Goal: Information Seeking & Learning: Learn about a topic

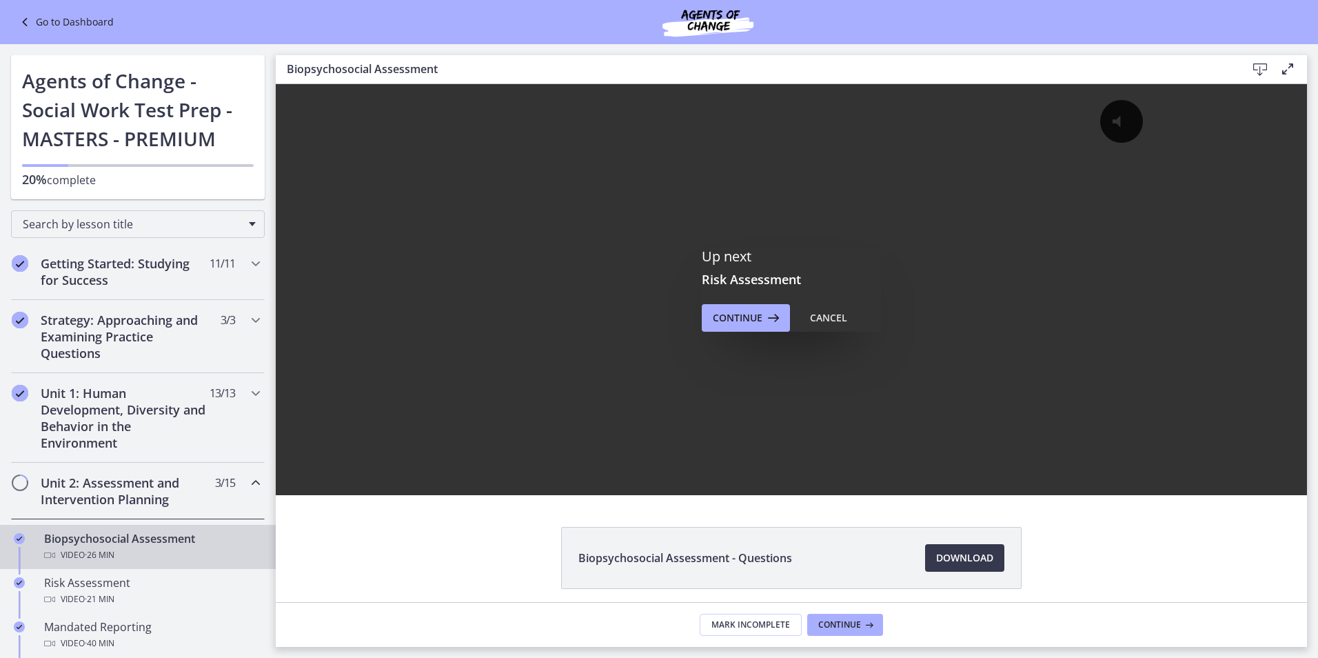
click at [175, 549] on div "Video · 26 min" at bounding box center [151, 555] width 215 height 17
click at [810, 316] on div "Cancel" at bounding box center [828, 318] width 37 height 17
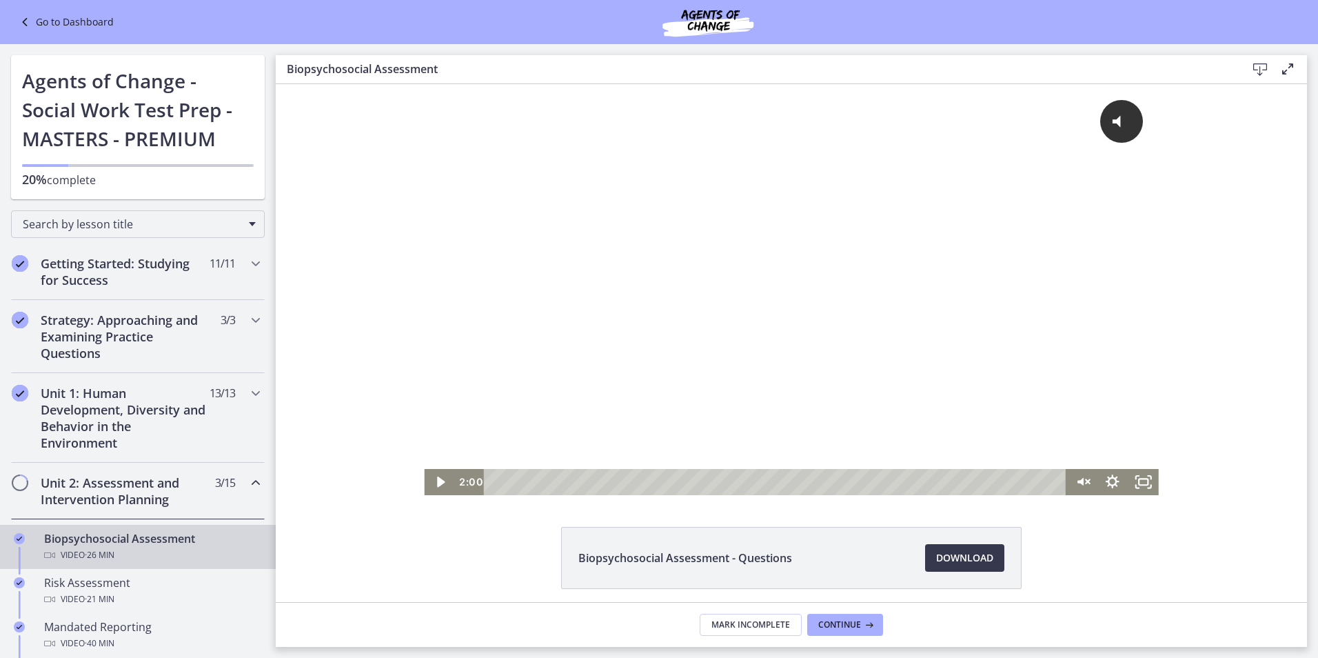
drag, startPoint x: 1051, startPoint y: 480, endPoint x: 784, endPoint y: 579, distance: 285.3
click at [534, 495] on html "Click for sound @keyframes VOLUME_SMALL_WAVE_FLASH { 0% { opacity: 0; } 33% { o…" at bounding box center [791, 289] width 1031 height 411
click at [434, 489] on icon "Play Video" at bounding box center [440, 482] width 30 height 26
click at [547, 484] on div "2:37" at bounding box center [778, 482] width 564 height 26
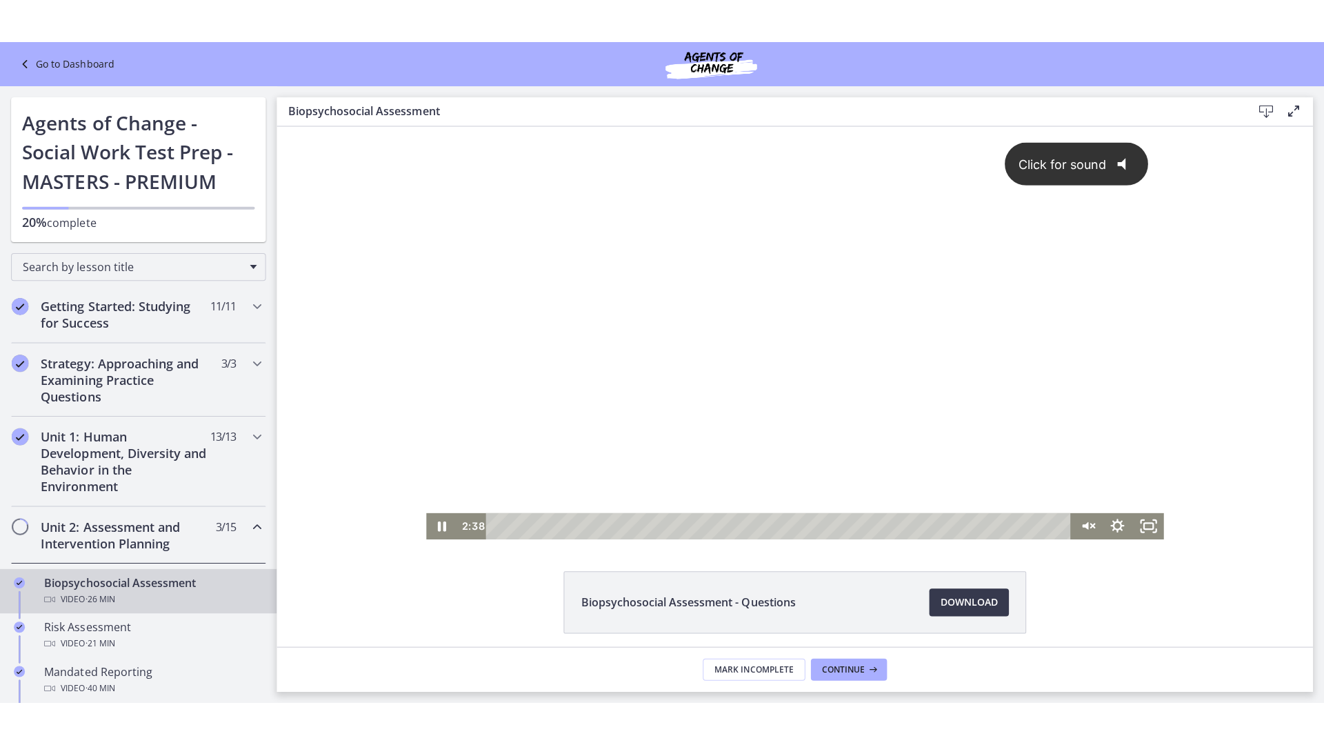
scroll to position [53, 0]
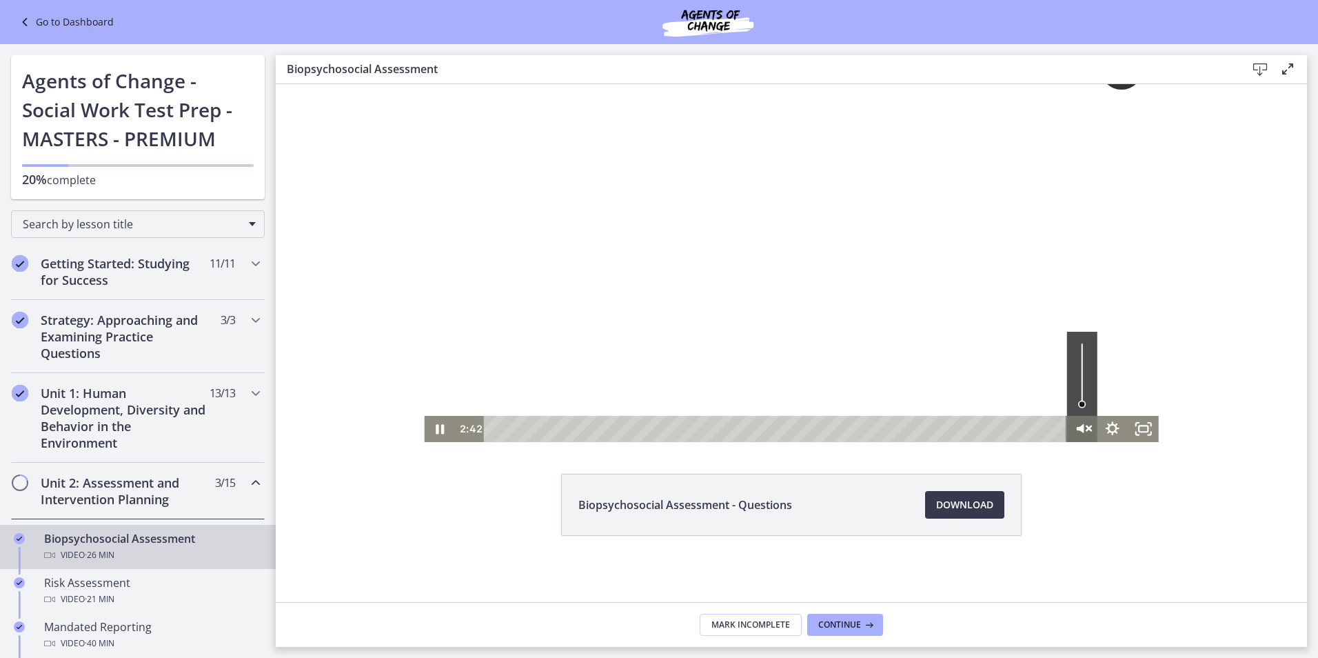
click at [1087, 430] on icon "Unmute" at bounding box center [1082, 429] width 37 height 32
click at [434, 437] on icon "Pause" at bounding box center [439, 429] width 30 height 26
click at [434, 437] on icon "Play Video" at bounding box center [440, 429] width 30 height 26
click at [434, 437] on icon "Pause" at bounding box center [439, 429] width 30 height 26
click at [436, 436] on icon "Play Video" at bounding box center [441, 429] width 37 height 32
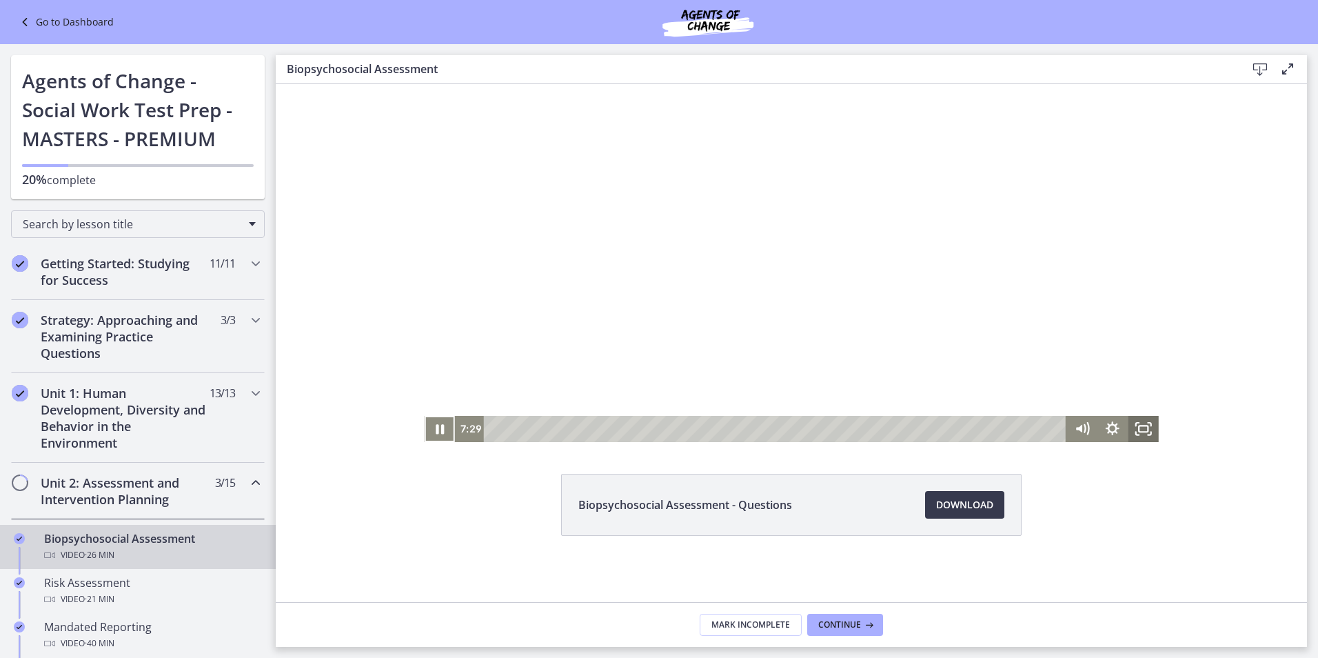
click at [1139, 432] on rect "Fullscreen" at bounding box center [1143, 429] width 9 height 6
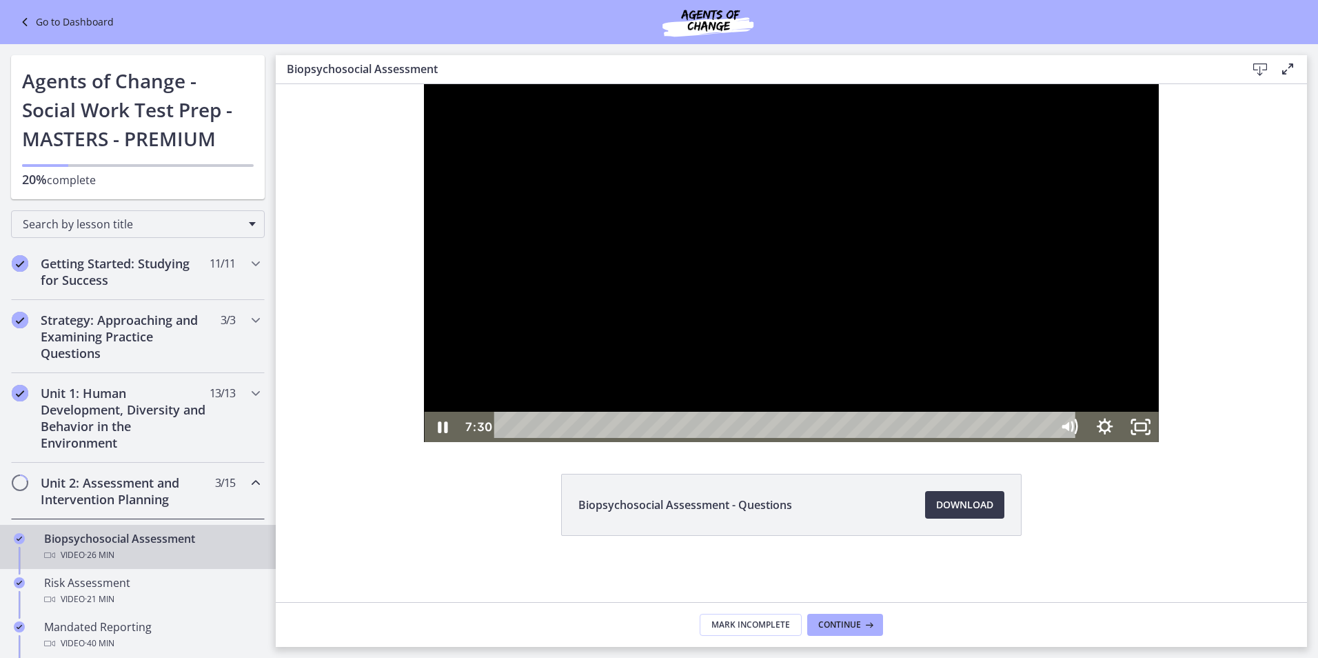
scroll to position [0, 0]
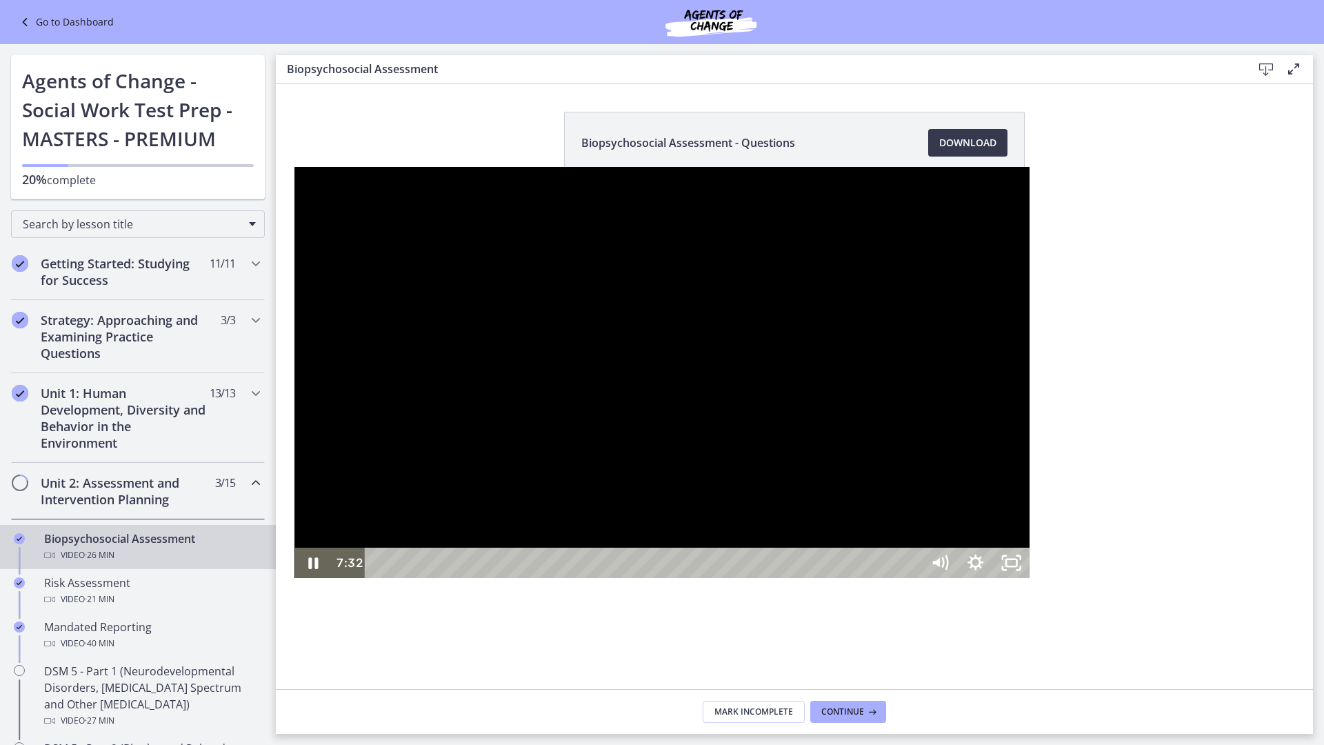
click at [1029, 483] on div at bounding box center [661, 372] width 734 height 411
click at [296, 578] on icon "Play Video" at bounding box center [314, 562] width 36 height 30
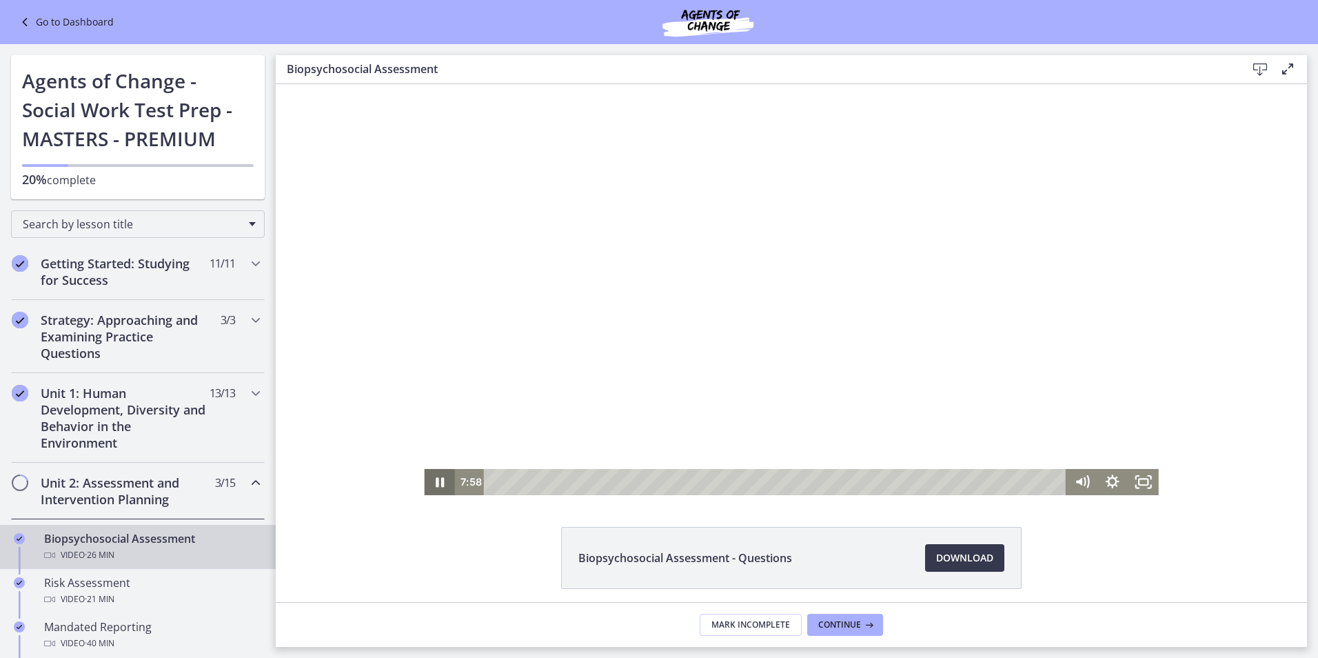
click at [441, 483] on icon "Pause" at bounding box center [439, 482] width 30 height 26
click at [441, 483] on icon "Play Video" at bounding box center [440, 482] width 30 height 26
click at [1080, 487] on icon "Mute" at bounding box center [1082, 482] width 30 height 26
click at [1080, 487] on icon "Unmute" at bounding box center [1082, 482] width 37 height 32
click at [1083, 441] on div at bounding box center [791, 289] width 734 height 411
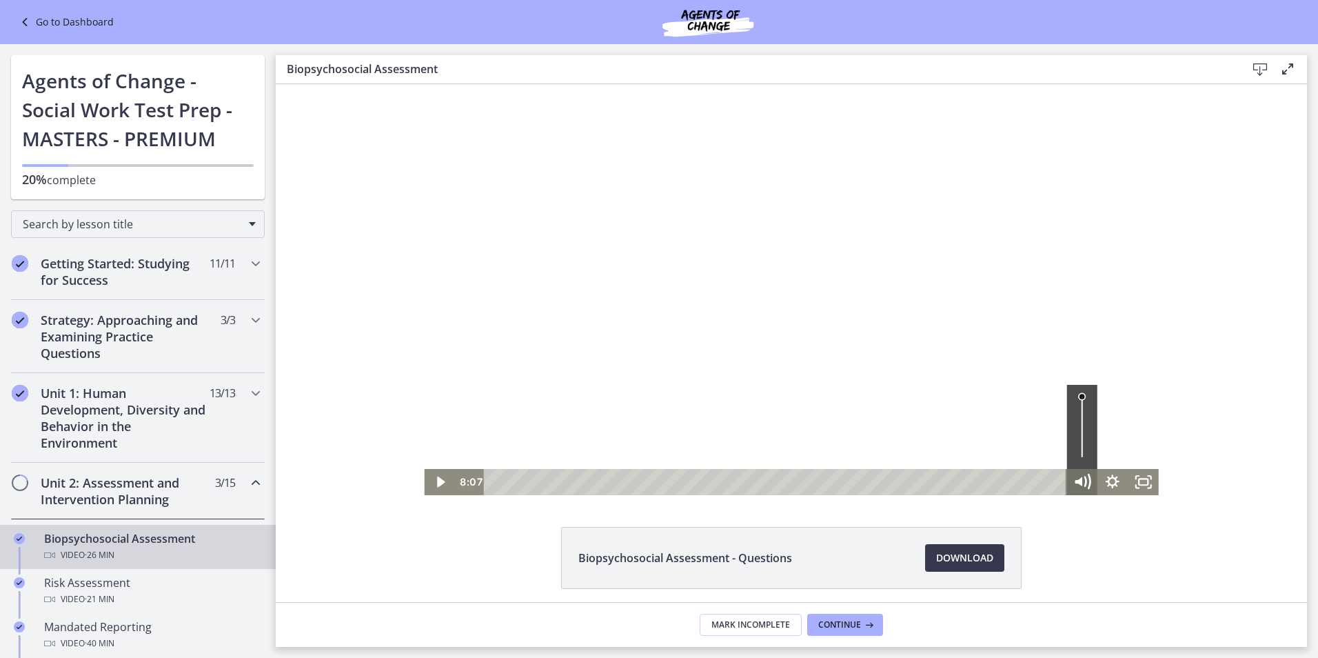
click at [1085, 479] on icon "Mute" at bounding box center [1087, 481] width 5 height 5
click at [1079, 479] on icon "Unmute" at bounding box center [1082, 482] width 30 height 26
click at [442, 485] on icon "Play Video" at bounding box center [440, 482] width 30 height 26
drag, startPoint x: 1129, startPoint y: 481, endPoint x: 1408, endPoint y: 616, distance: 309.6
click at [1129, 481] on icon "Fullscreen" at bounding box center [1143, 482] width 30 height 26
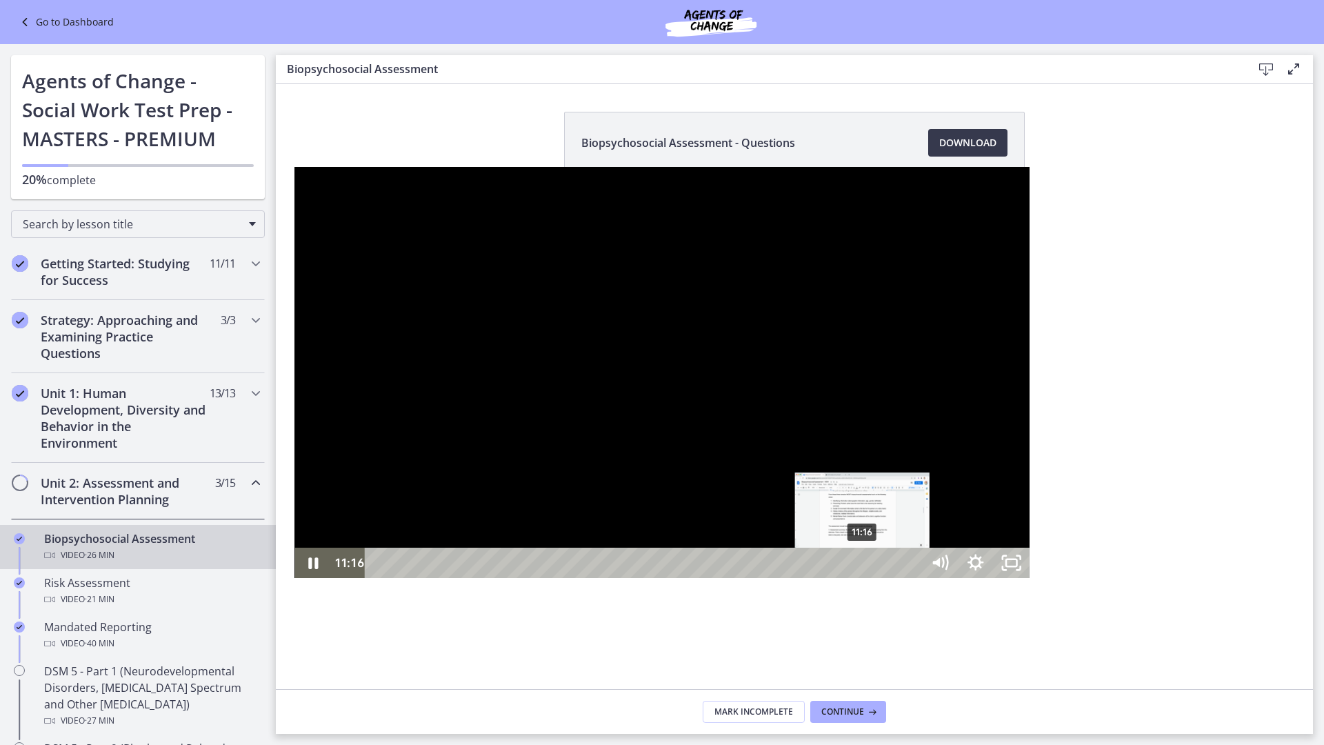
click at [569, 578] on div "11:16" at bounding box center [645, 562] width 535 height 30
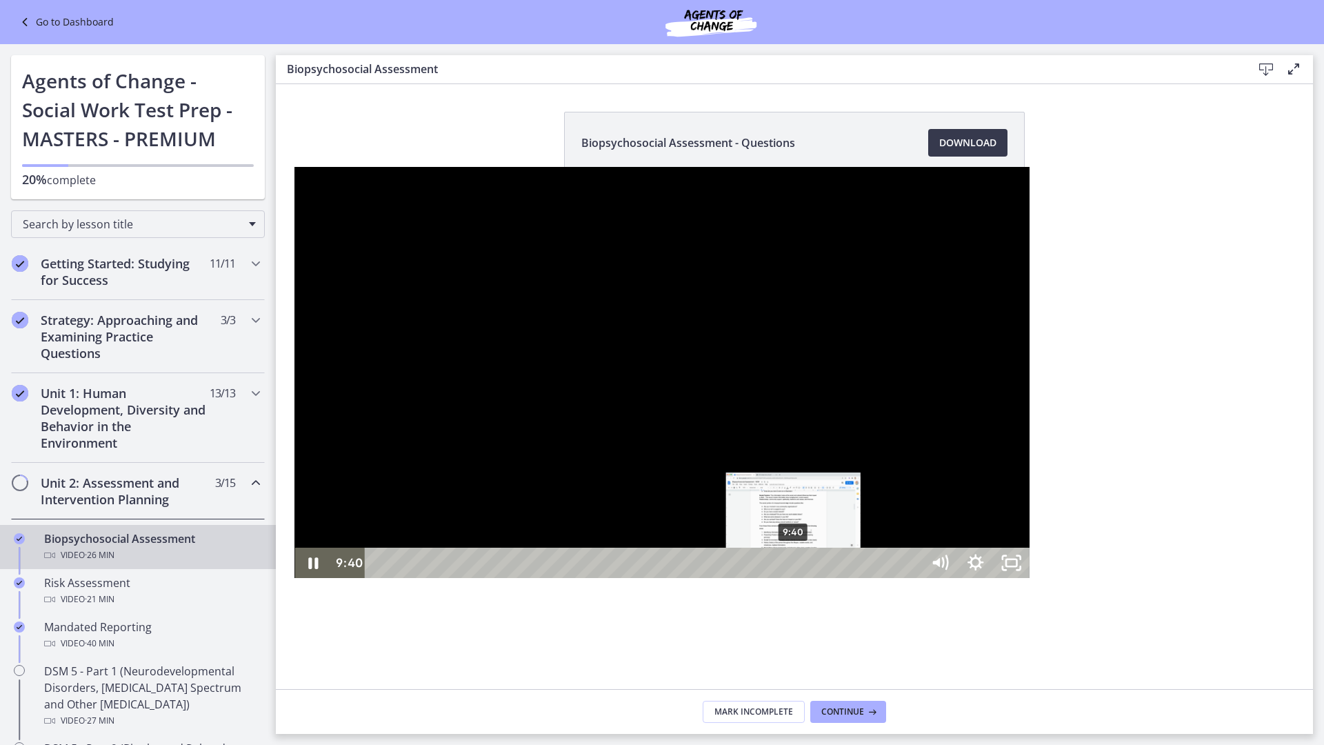
drag, startPoint x: 569, startPoint y: 733, endPoint x: 490, endPoint y: 728, distance: 78.7
click at [788, 568] on div "Playbar" at bounding box center [793, 563] width 10 height 10
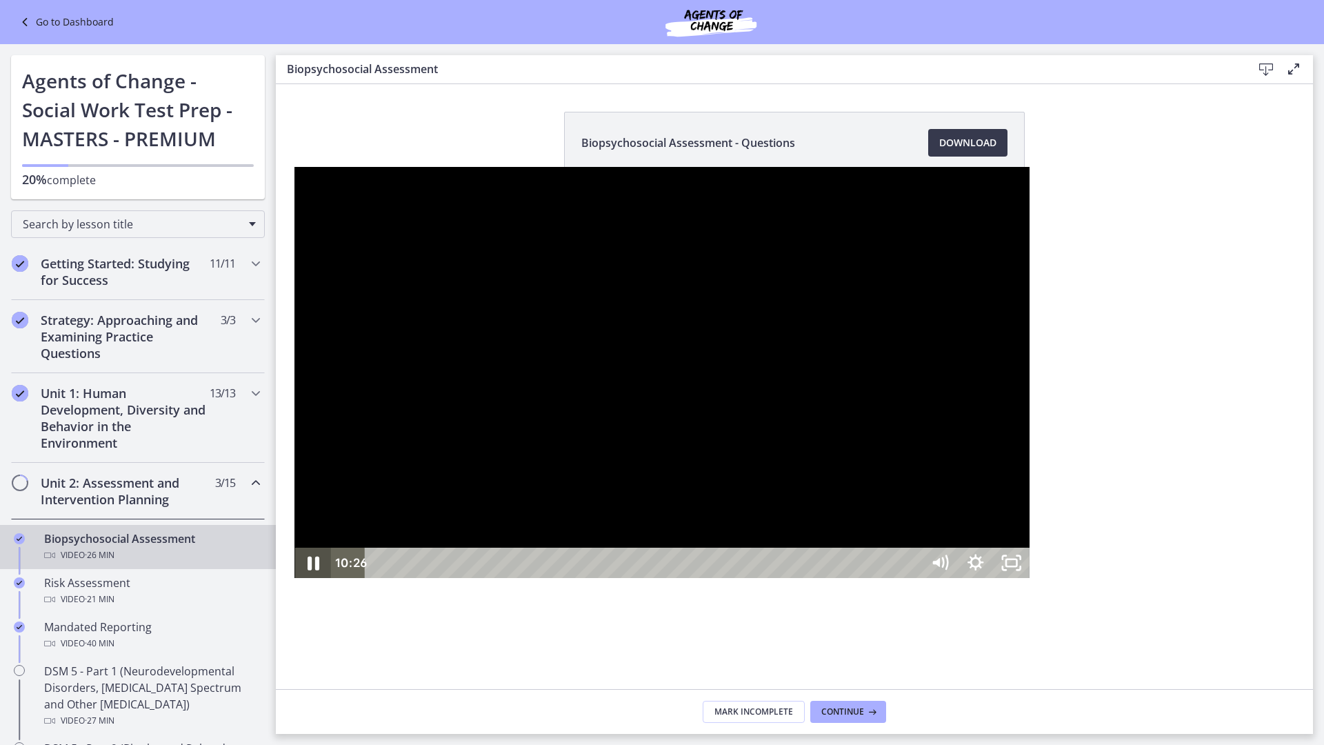
click at [291, 581] on icon "Pause" at bounding box center [312, 563] width 43 height 37
click at [296, 578] on icon "Play Video" at bounding box center [314, 562] width 36 height 30
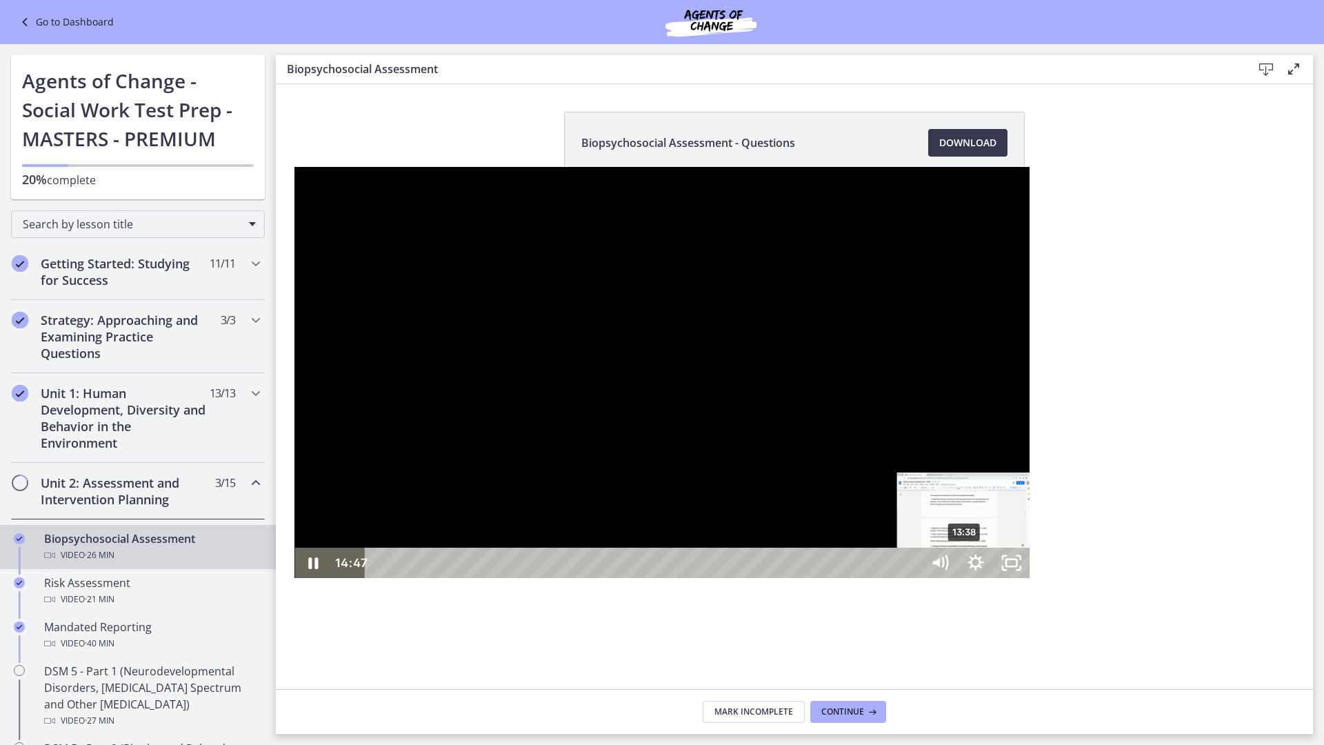
click at [671, 578] on div "13:38" at bounding box center [645, 562] width 535 height 30
click at [636, 578] on div "12:49" at bounding box center [645, 562] width 535 height 30
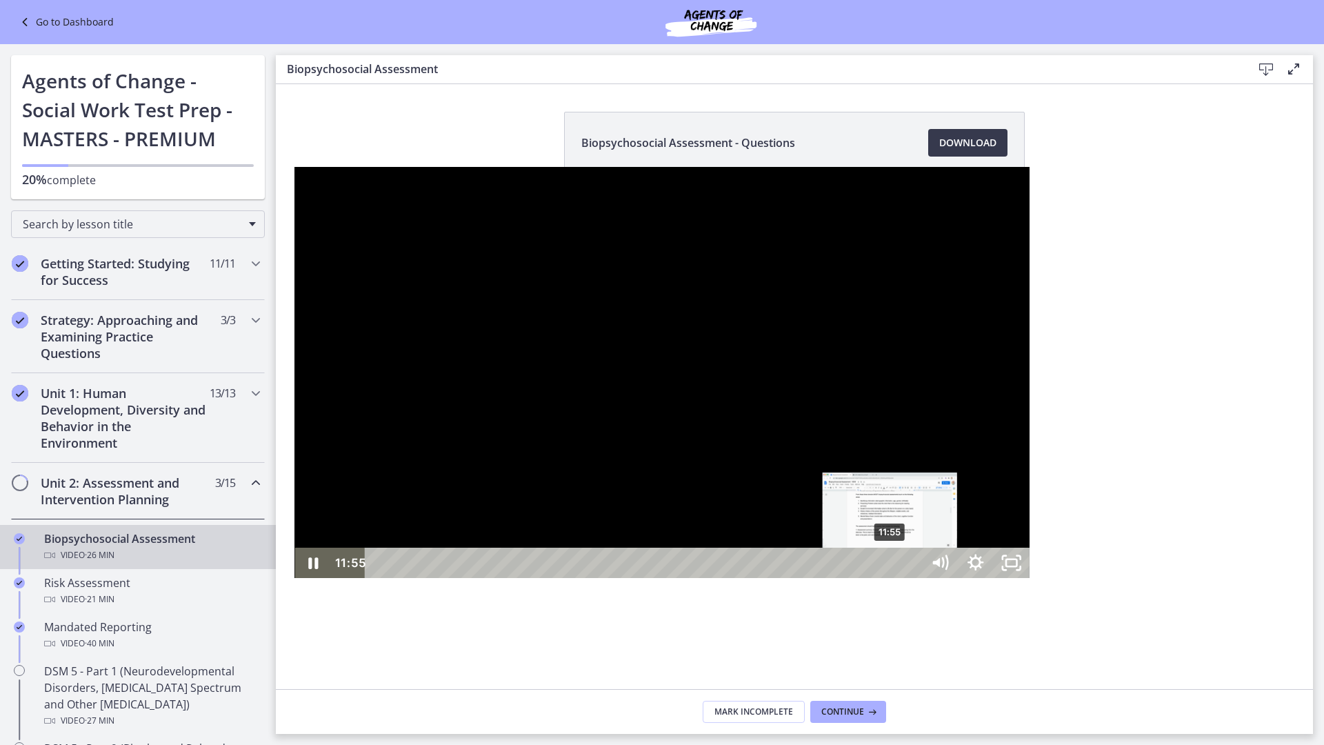
click at [596, 578] on div "11:55" at bounding box center [645, 562] width 535 height 30
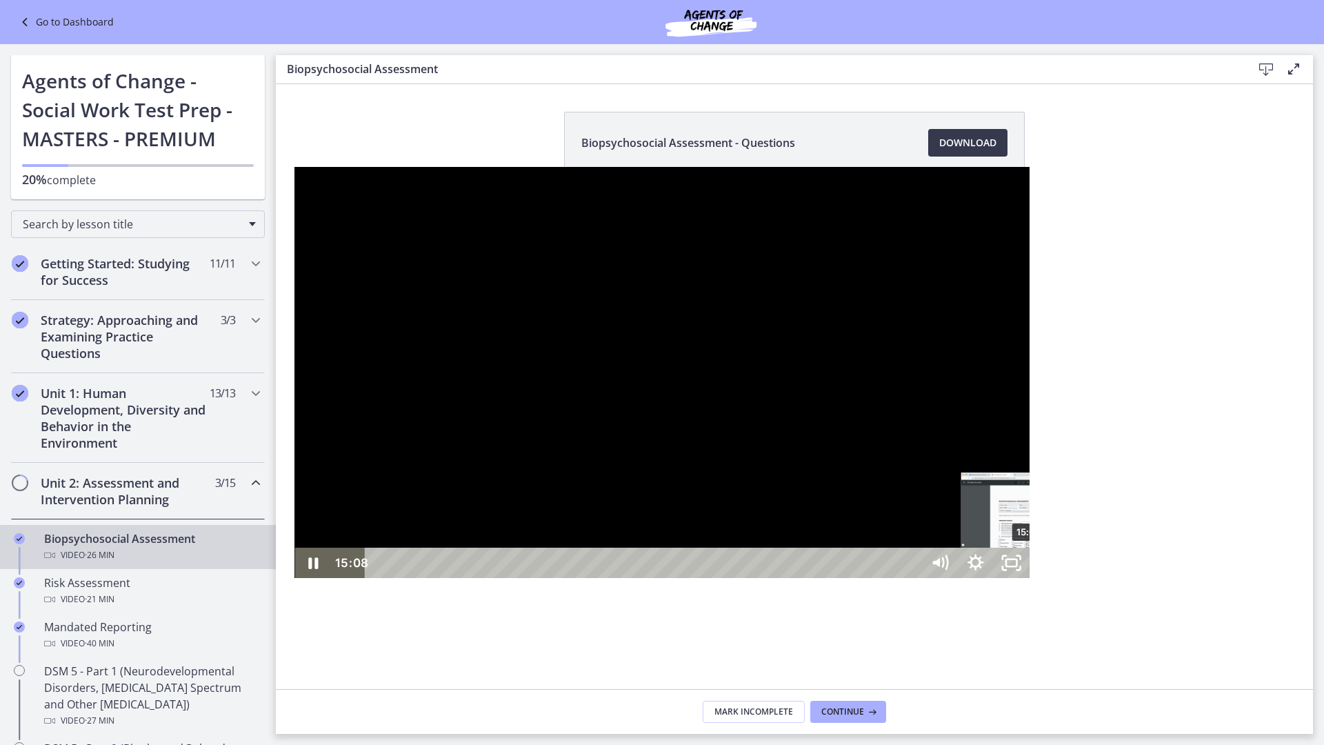
click at [735, 578] on div "15:08" at bounding box center [645, 562] width 535 height 30
click at [687, 578] on div "14:01" at bounding box center [645, 562] width 535 height 30
click at [294, 578] on icon "Pause" at bounding box center [312, 562] width 36 height 30
click at [296, 578] on icon "Play Video" at bounding box center [314, 562] width 36 height 30
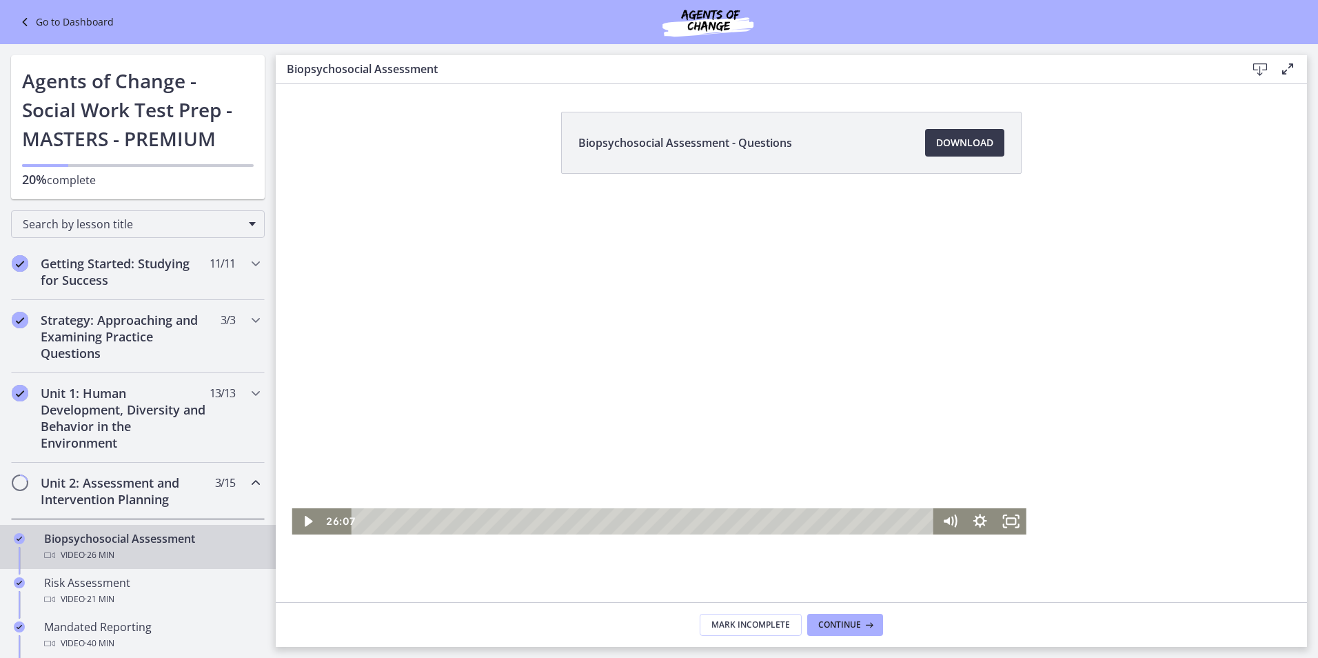
scroll to position [53, 0]
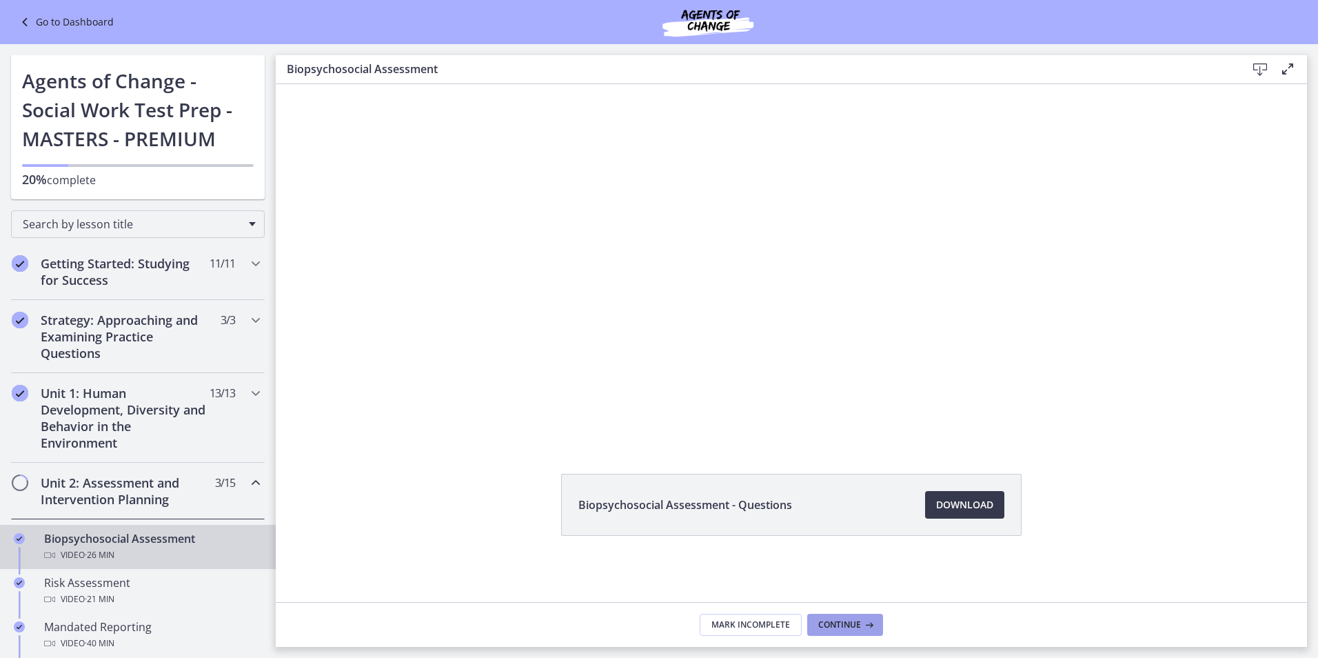
click at [873, 629] on icon at bounding box center [868, 624] width 14 height 11
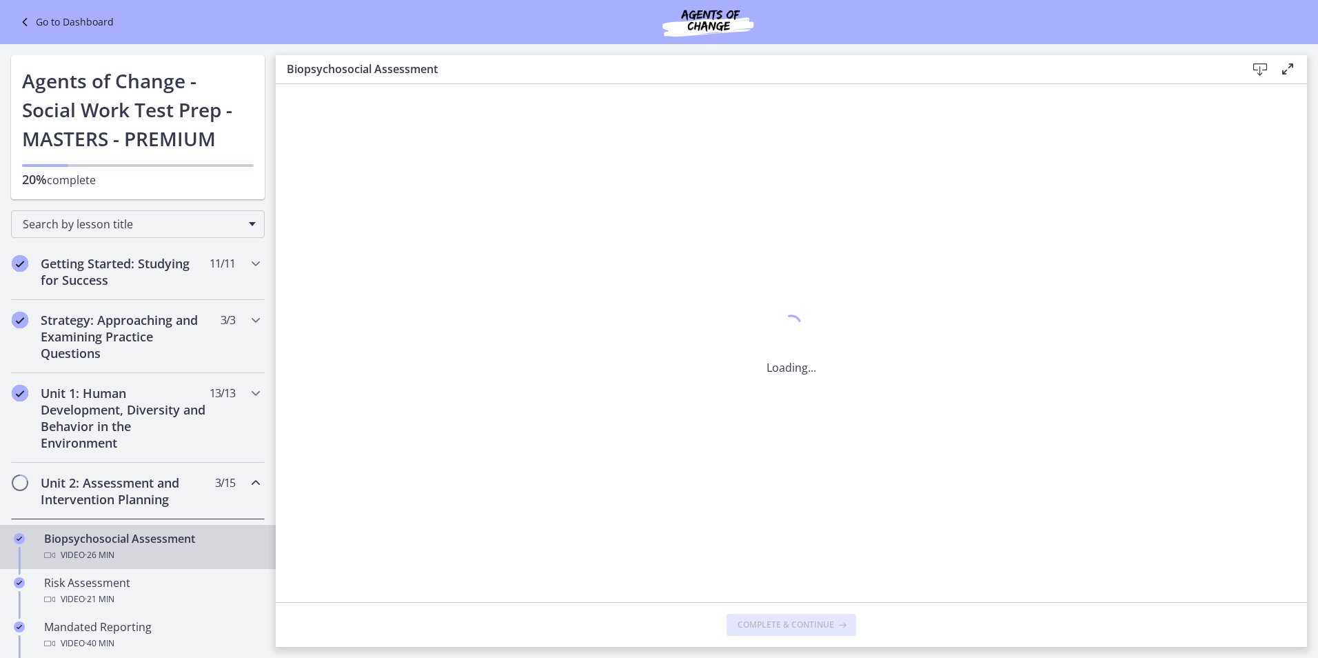
scroll to position [0, 0]
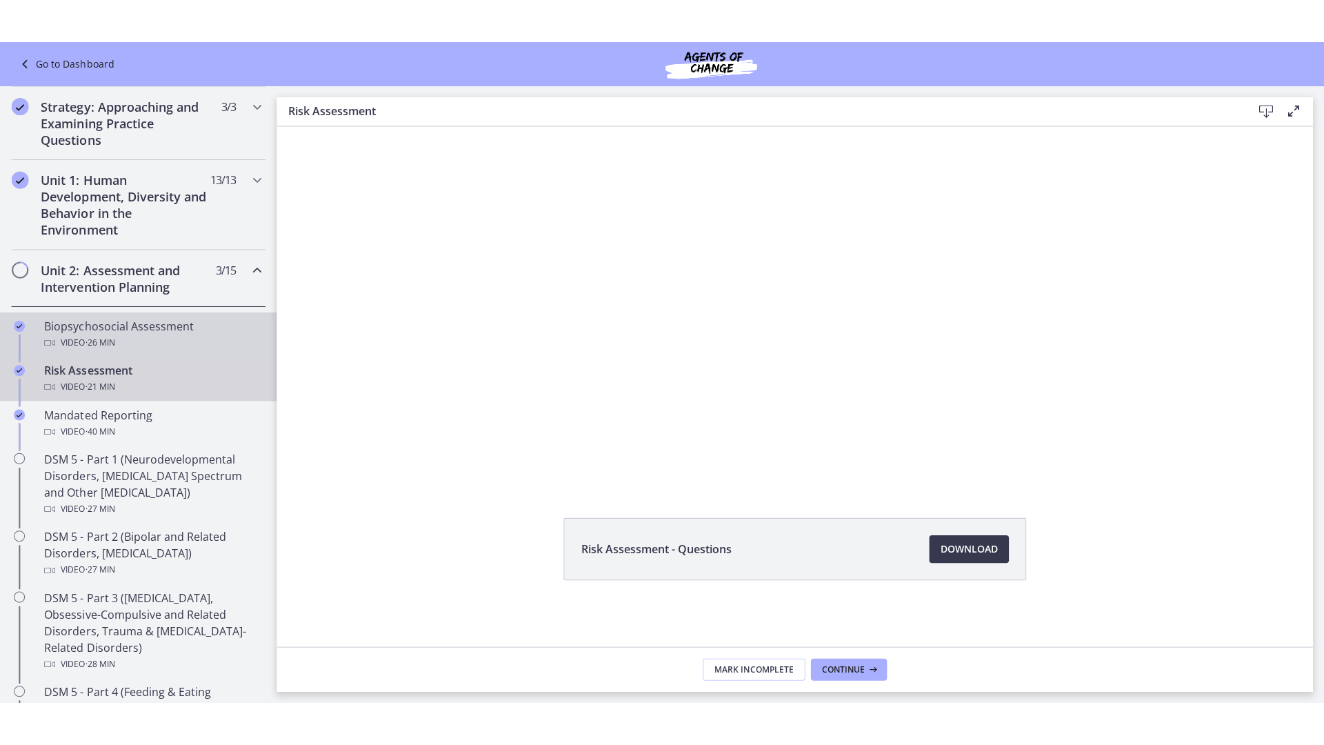
scroll to position [276, 0]
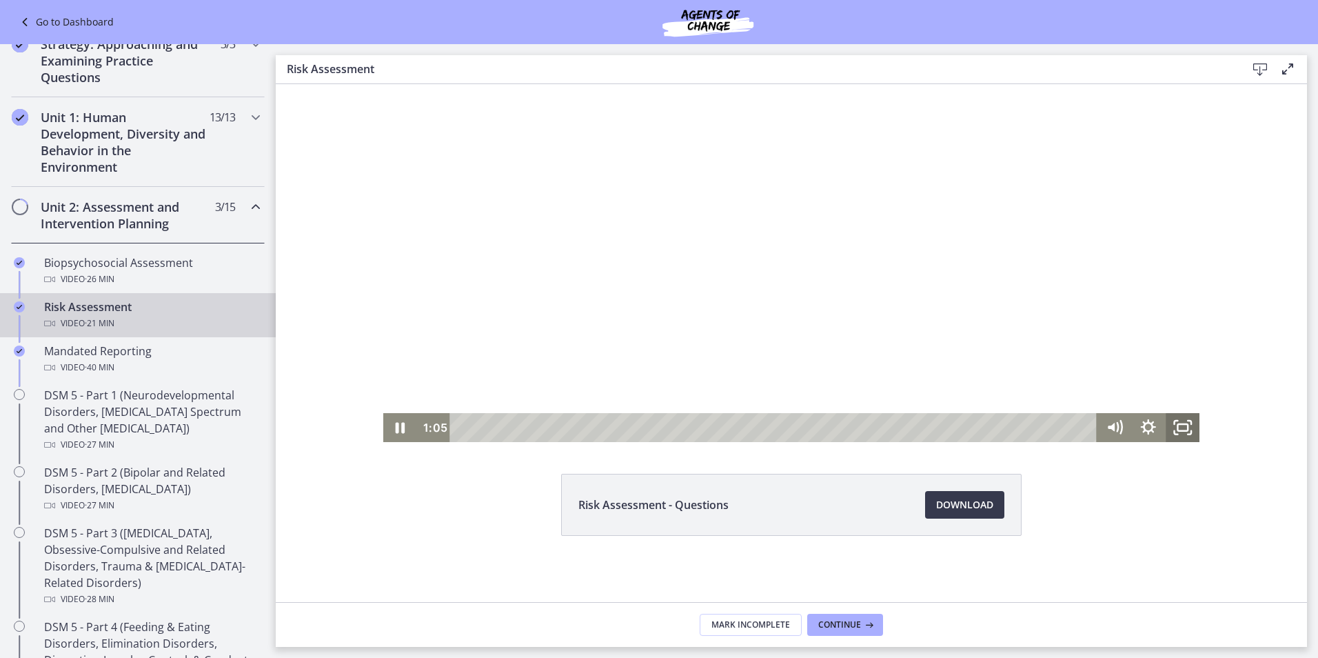
click at [1169, 426] on icon "Fullscreen" at bounding box center [1183, 427] width 34 height 29
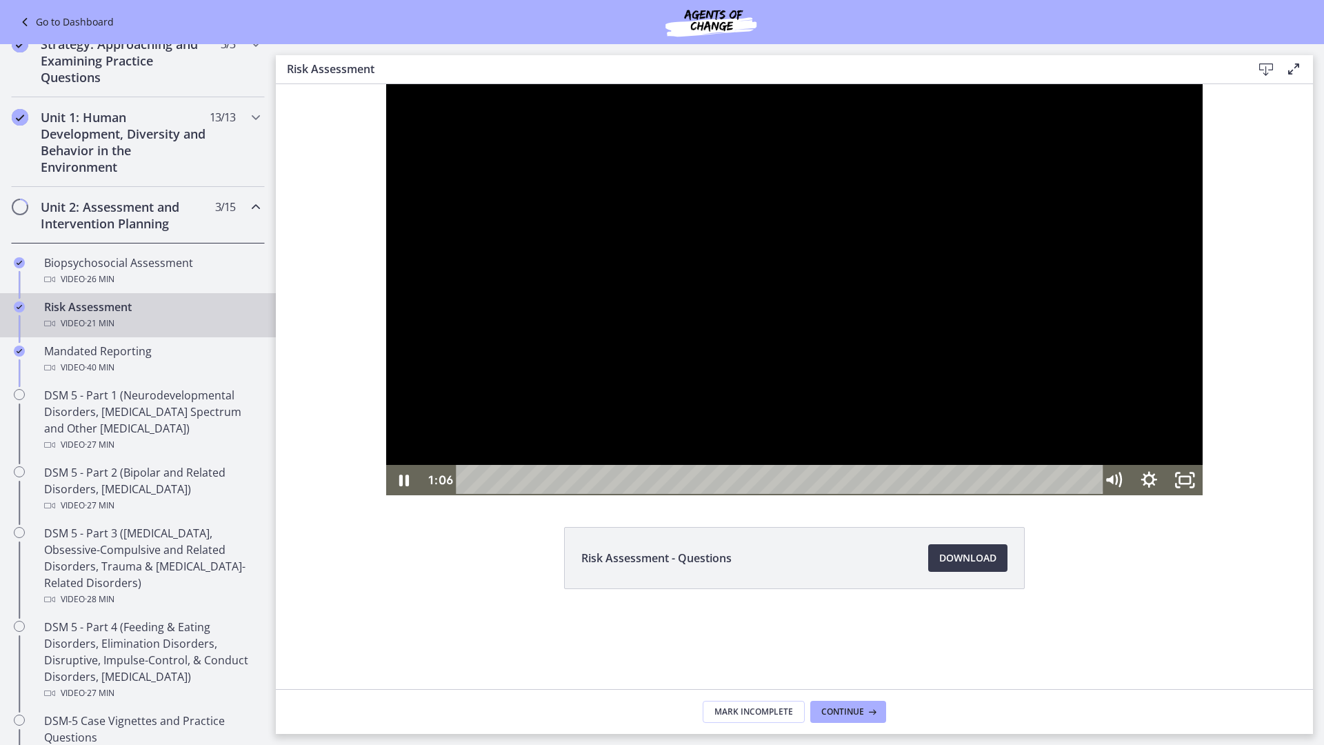
scroll to position [0, 0]
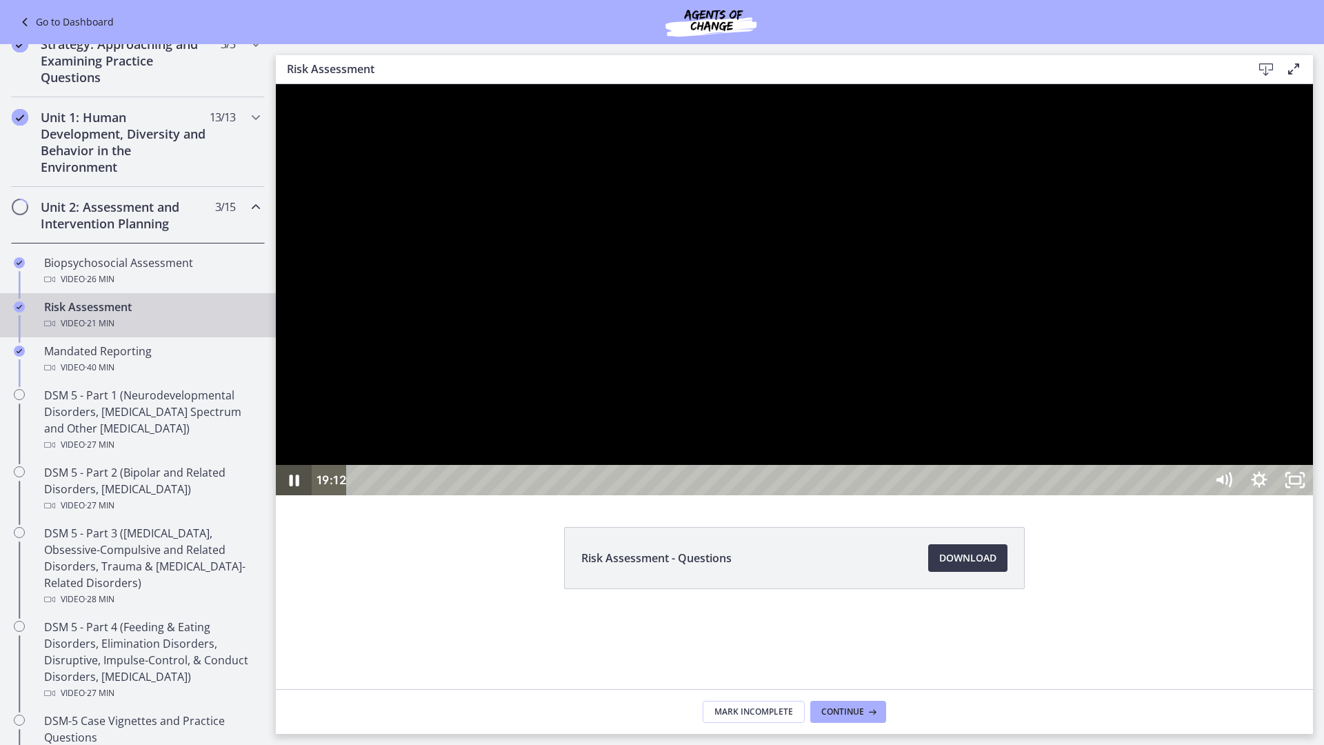
click at [295, 495] on icon "Pause" at bounding box center [294, 480] width 36 height 30
click at [295, 486] on icon "Play Video" at bounding box center [294, 480] width 9 height 12
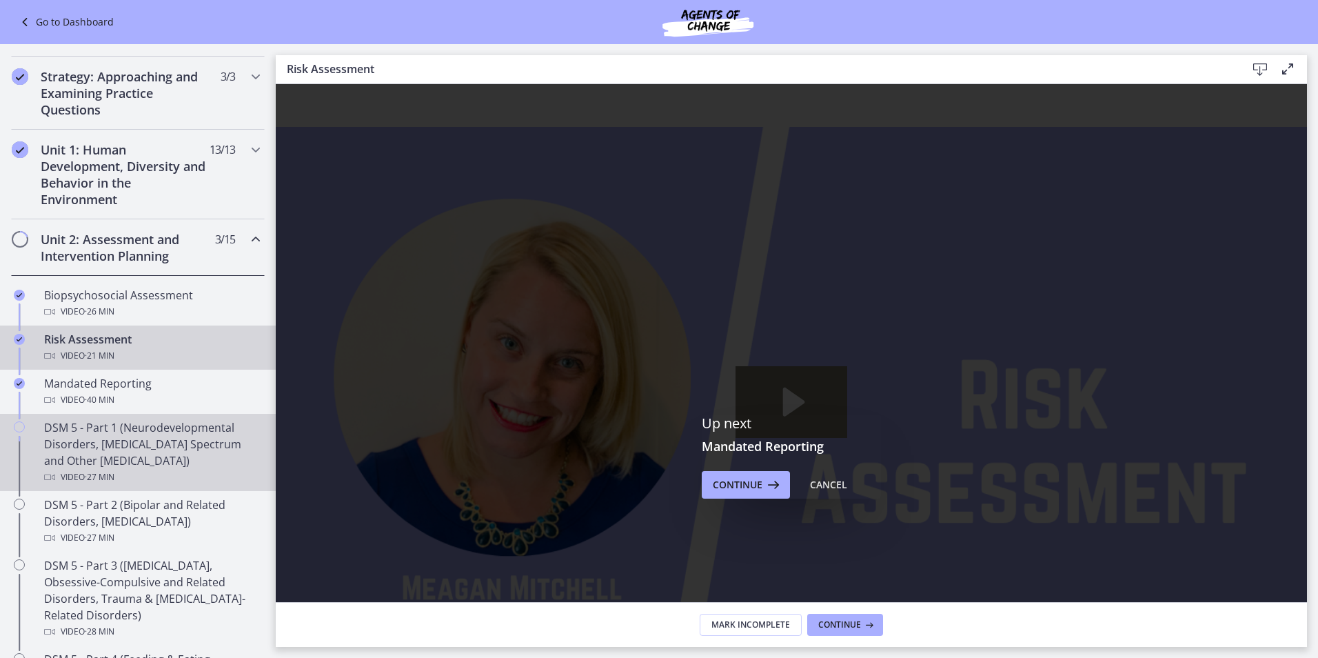
scroll to position [207, 0]
